Goal: Communication & Community: Answer question/provide support

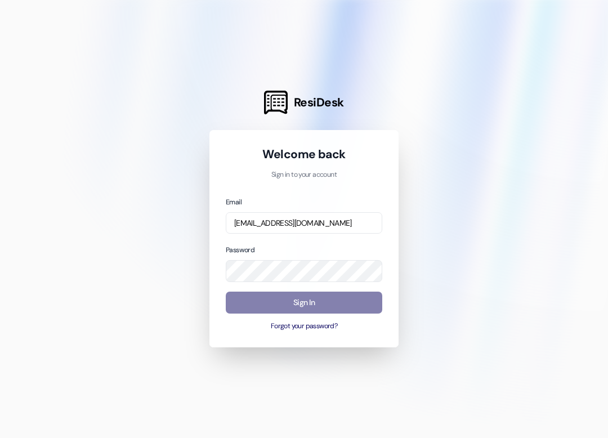
type input "[EMAIL_ADDRESS][DOMAIN_NAME]"
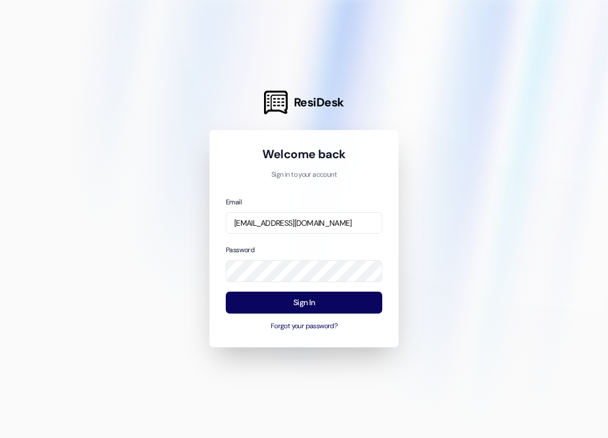
click at [349, 299] on button "Sign In" at bounding box center [304, 302] width 156 height 22
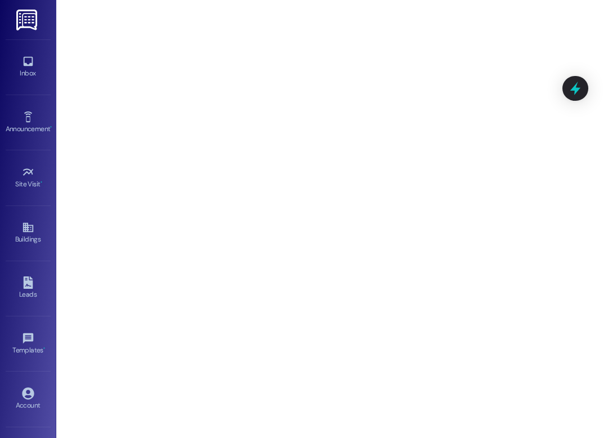
click at [24, 66] on icon at bounding box center [28, 61] width 12 height 12
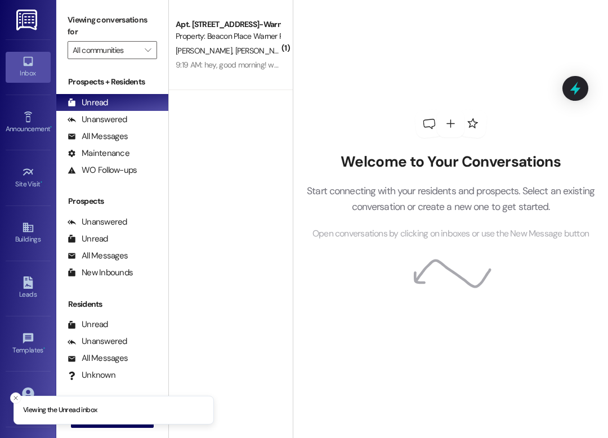
click at [127, 133] on div "All Messages (undefined)" at bounding box center [112, 136] width 112 height 17
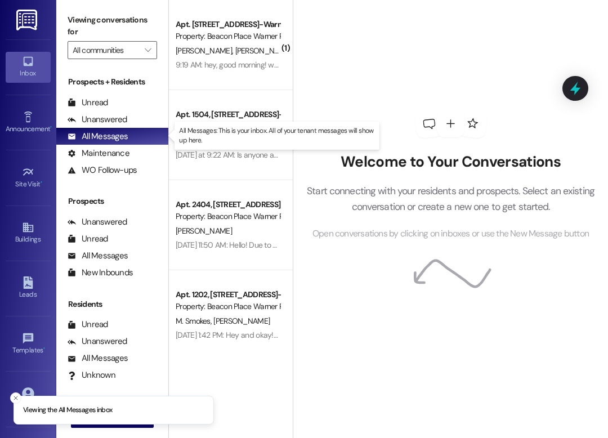
click at [242, 53] on div "[PERSON_NAME] [PERSON_NAME]" at bounding box center [227, 51] width 106 height 14
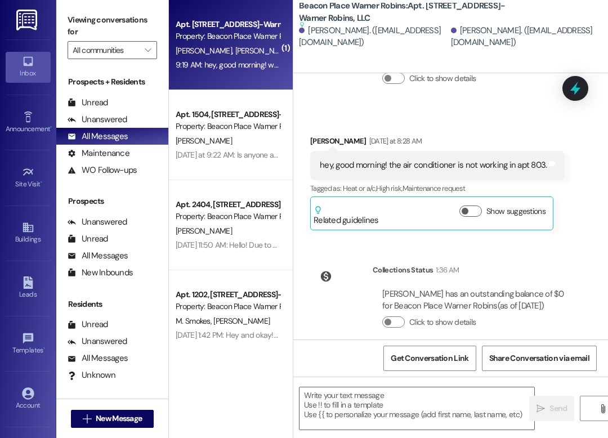
scroll to position [14157, 0]
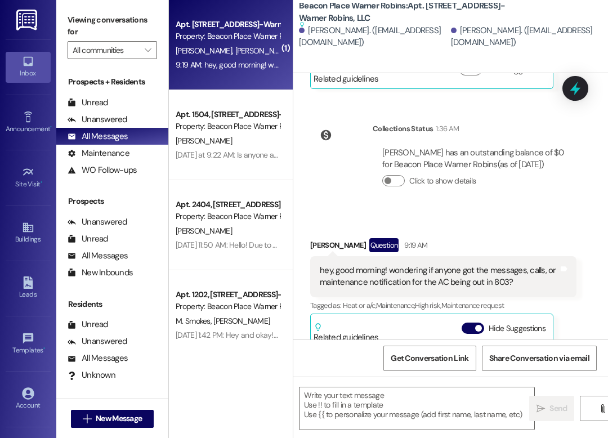
click at [246, 138] on div "[PERSON_NAME]" at bounding box center [227, 141] width 106 height 14
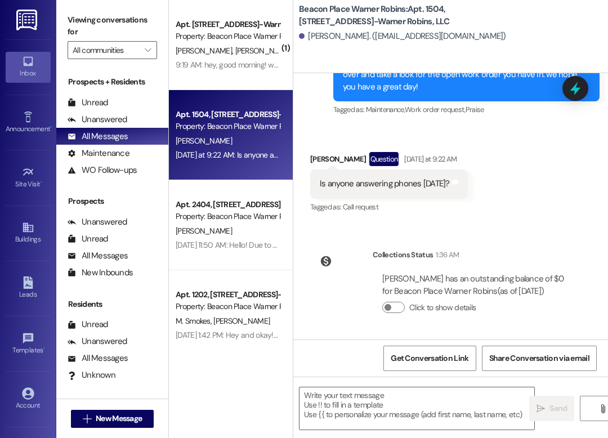
scroll to position [14685, 0]
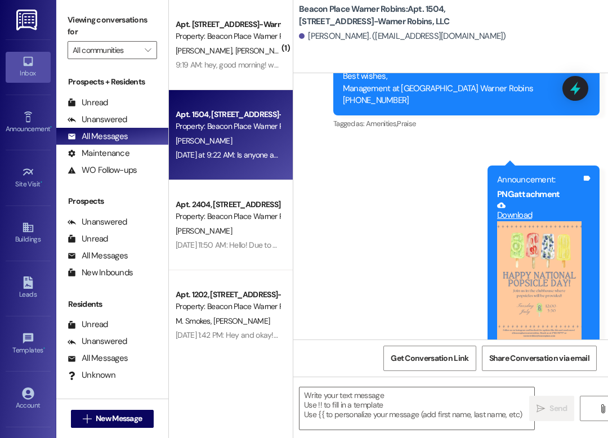
click at [225, 230] on div "[PERSON_NAME]" at bounding box center [227, 231] width 106 height 14
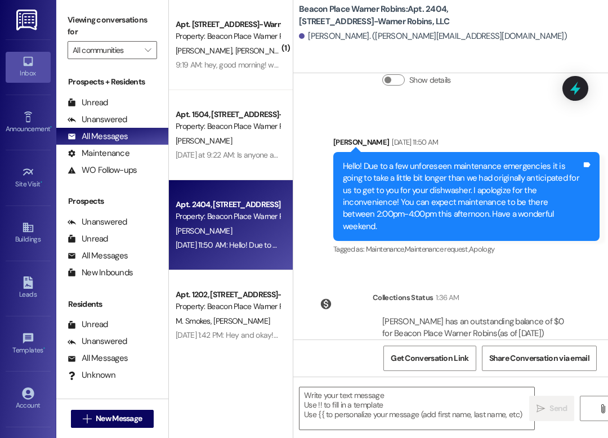
scroll to position [558, 0]
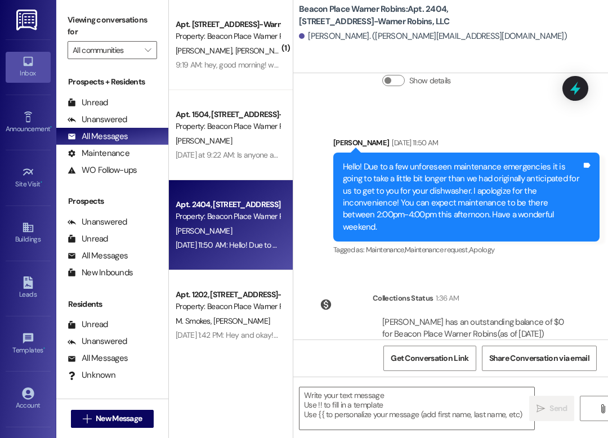
click at [231, 150] on div "[DATE] at 9:22 AM: Is anyone answering phones [DATE]? [DATE] at 9:22 AM: Is any…" at bounding box center [266, 155] width 180 height 10
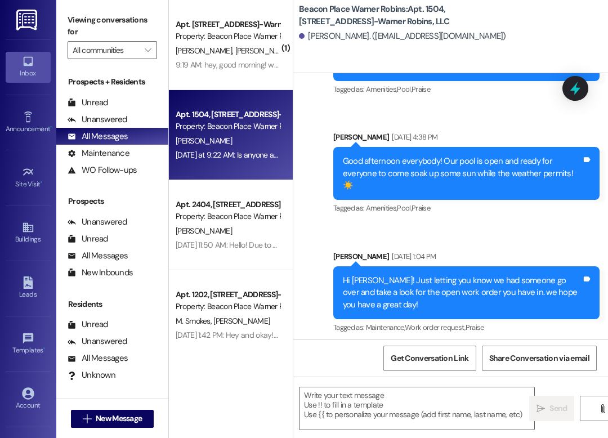
scroll to position [16304, 0]
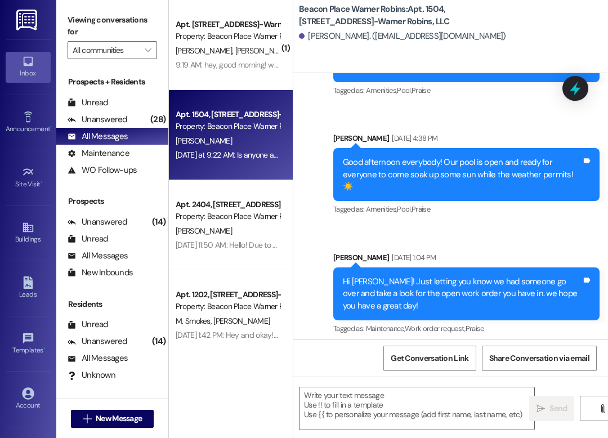
click at [37, 129] on div "Announcement •" at bounding box center [28, 128] width 56 height 11
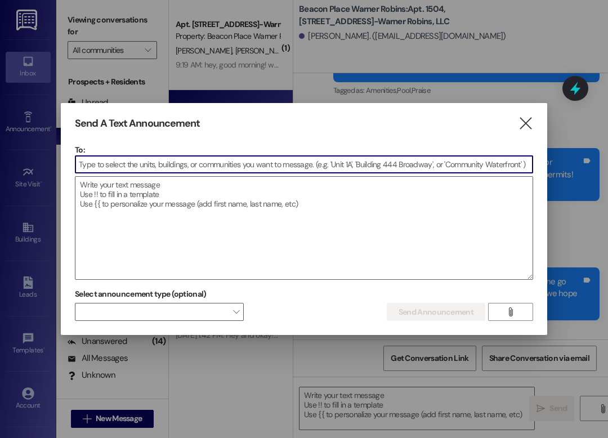
click at [524, 128] on icon "" at bounding box center [525, 124] width 15 height 12
